Goal: Task Accomplishment & Management: Manage account settings

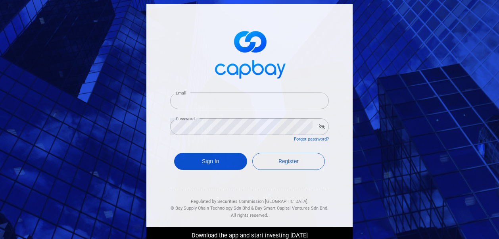
type input "[EMAIL_ADDRESS][DOMAIN_NAME]"
click at [193, 164] on button "Sign In" at bounding box center [210, 161] width 73 height 17
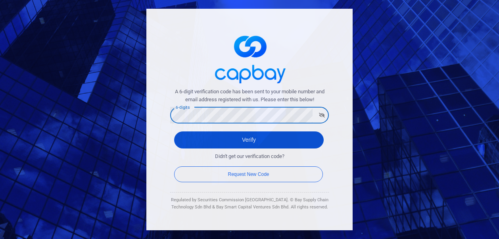
click at [187, 142] on button "Verify" at bounding box center [248, 139] width 149 height 17
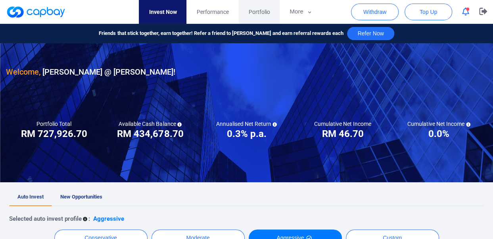
click at [255, 14] on span "Portfolio" at bounding box center [258, 12] width 21 height 9
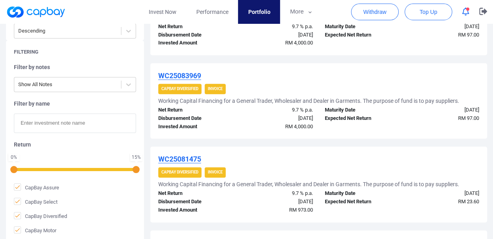
scroll to position [412, 0]
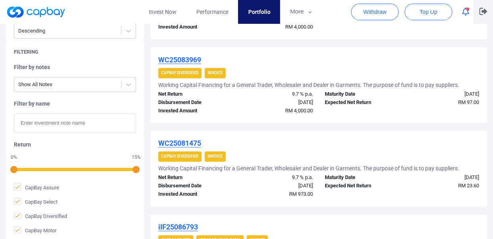
click at [483, 11] on icon "button" at bounding box center [483, 11] width 8 height 7
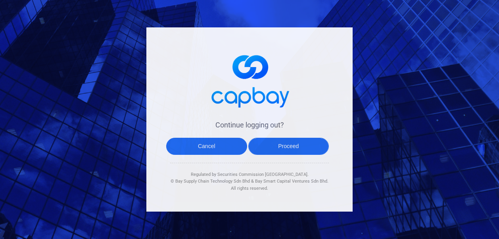
click at [296, 145] on button "Proceed" at bounding box center [288, 146] width 81 height 17
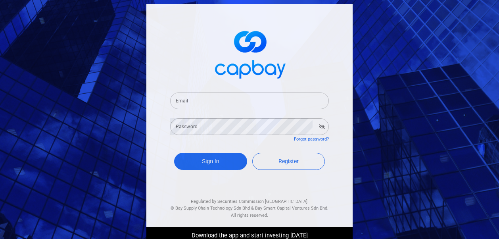
type input "[EMAIL_ADDRESS][DOMAIN_NAME]"
